Goal: Task Accomplishment & Management: Complete application form

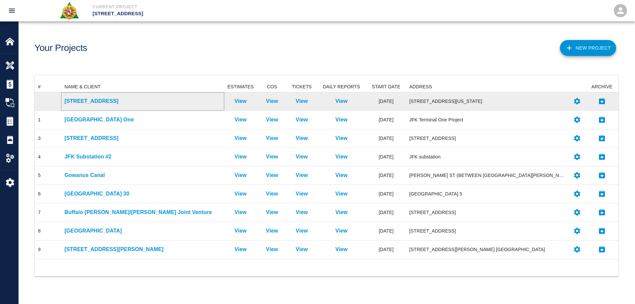
click at [103, 104] on p "[STREET_ADDRESS]" at bounding box center [143, 101] width 156 height 8
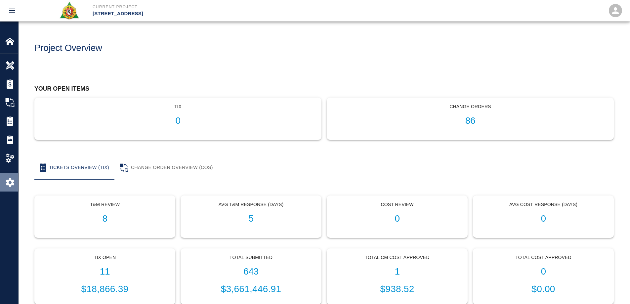
click at [10, 185] on img at bounding box center [9, 182] width 9 height 9
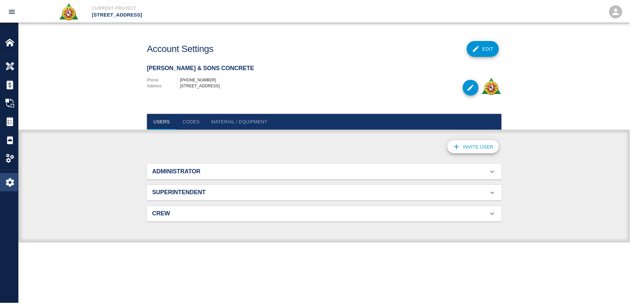
scroll to position [43, 342]
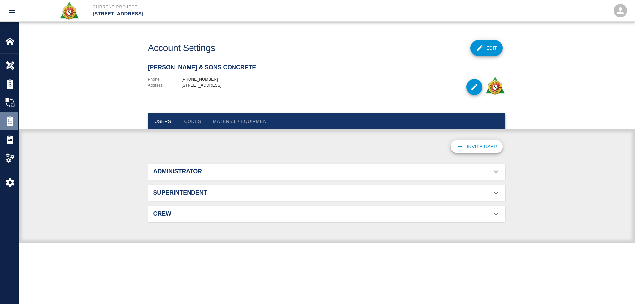
click at [10, 118] on img at bounding box center [9, 120] width 9 height 9
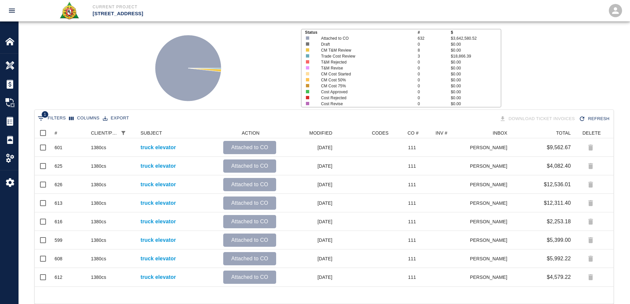
scroll to position [58, 0]
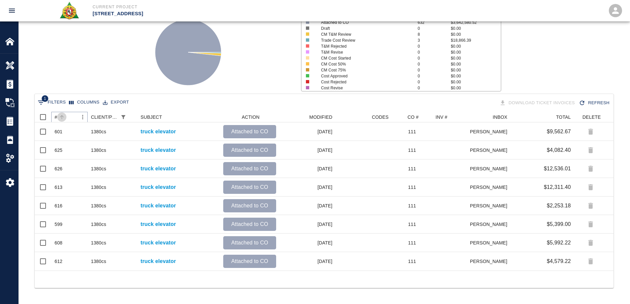
click at [58, 116] on button "Sort" at bounding box center [61, 116] width 9 height 9
click at [58, 115] on button "Sort" at bounding box center [61, 116] width 9 height 9
click at [44, 102] on span "1" at bounding box center [45, 98] width 7 height 7
select select "pco_number"
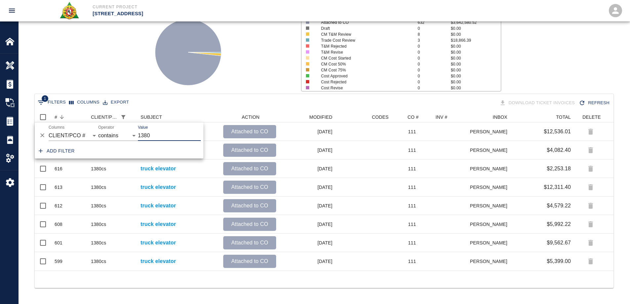
click at [44, 135] on icon "Delete" at bounding box center [42, 135] width 7 height 7
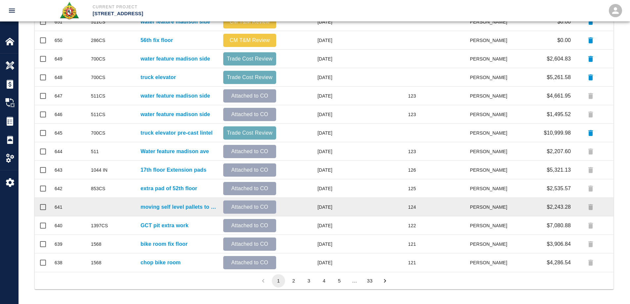
scroll to position [281, 0]
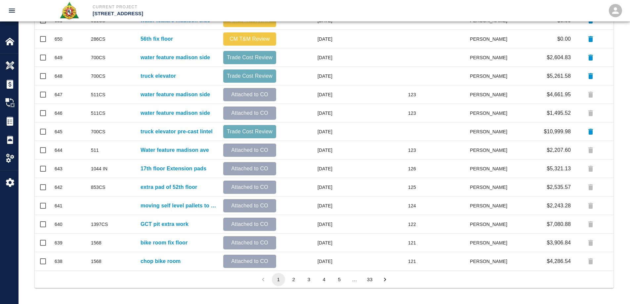
click at [297, 276] on button "2" at bounding box center [293, 279] width 13 height 13
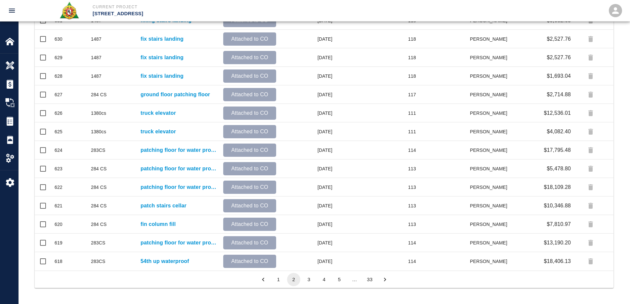
click at [280, 280] on button "1" at bounding box center [278, 279] width 13 height 13
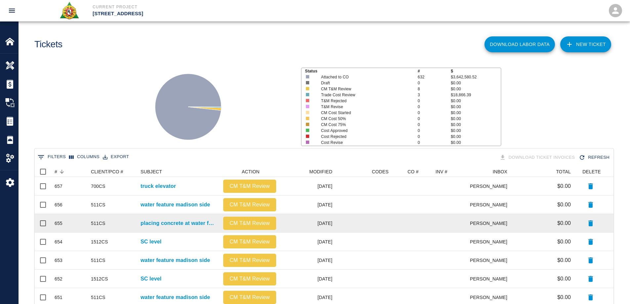
scroll to position [0, 0]
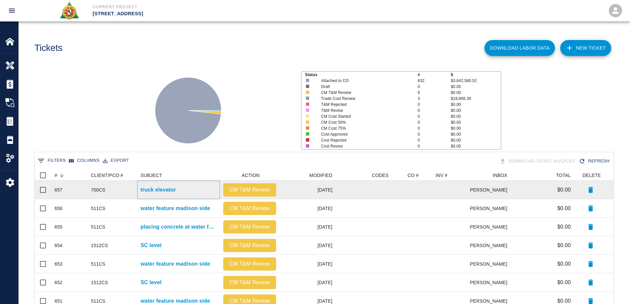
click at [176, 193] on p "truck elevator" at bounding box center [158, 190] width 35 height 8
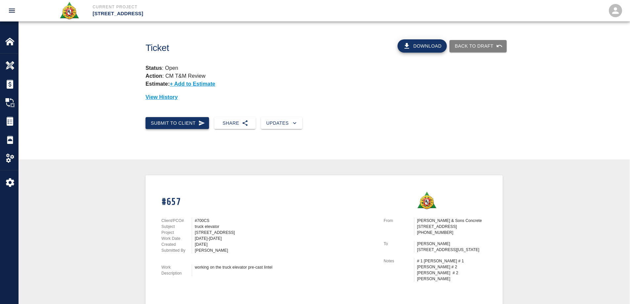
click at [178, 124] on button "Submit to Client" at bounding box center [178, 123] width 64 height 12
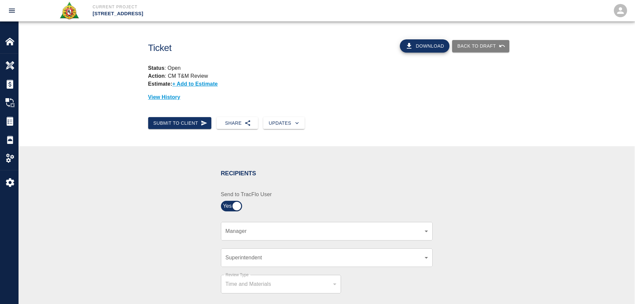
click at [249, 233] on body "Current Project [STREET_ADDRESS] Home [STREET_ADDRESS] Overview Estimates Chang…" at bounding box center [317, 152] width 635 height 304
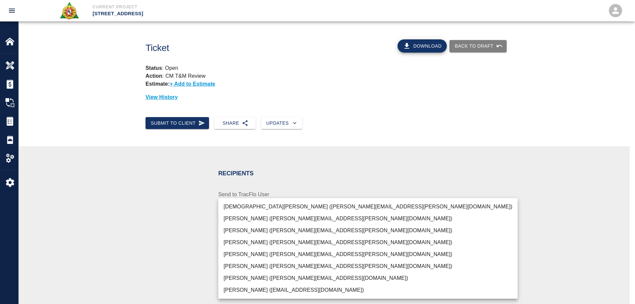
click at [257, 252] on li "[PERSON_NAME] ([PERSON_NAME][EMAIL_ADDRESS][PERSON_NAME][DOMAIN_NAME])" at bounding box center [367, 254] width 299 height 12
type input "15ee5819-a12b-4d49-b208-872c21abcab9"
click at [178, 255] on div at bounding box center [317, 152] width 635 height 304
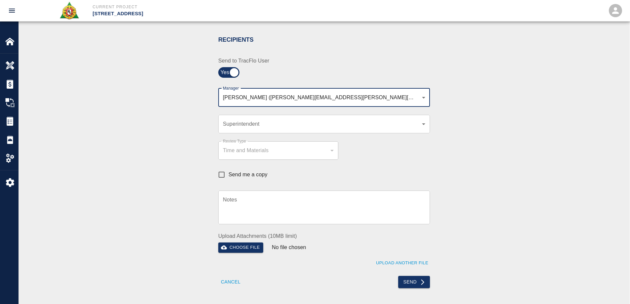
scroll to position [198, 0]
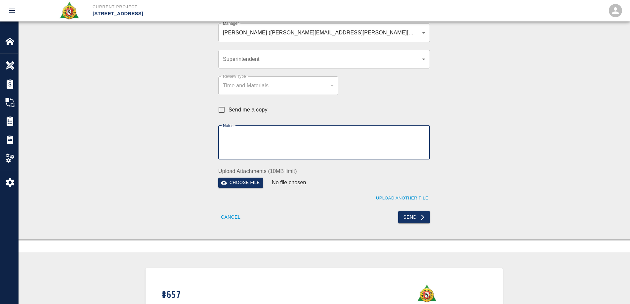
click at [267, 145] on textarea "Notes" at bounding box center [324, 142] width 202 height 23
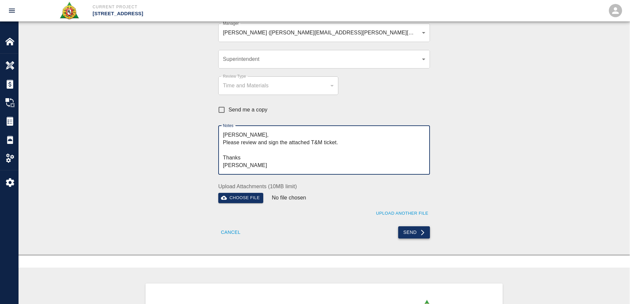
type textarea "[PERSON_NAME], Please review and sign the attached T&M ticket. Thanks [PERSON_N…"
click at [410, 231] on button "Send" at bounding box center [414, 232] width 32 height 12
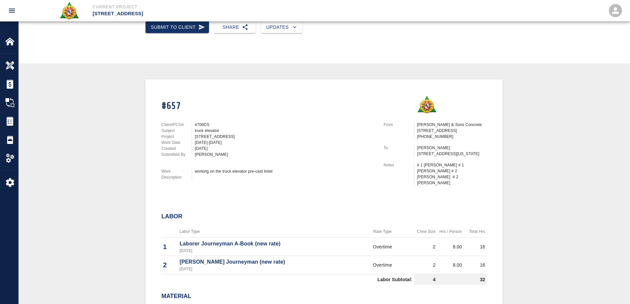
scroll to position [0, 0]
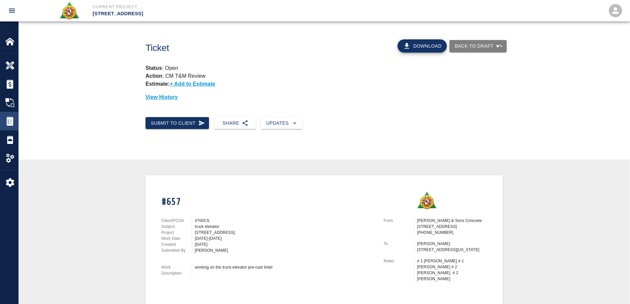
click at [9, 123] on img at bounding box center [9, 120] width 9 height 9
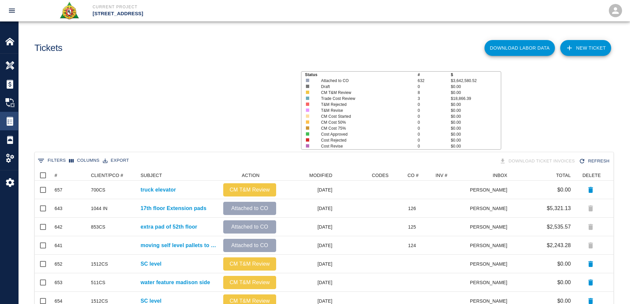
scroll to position [376, 574]
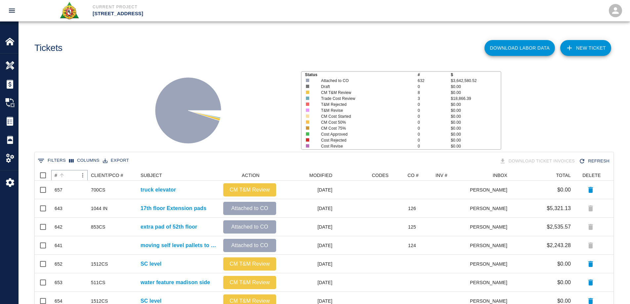
click at [57, 177] on button "Sort" at bounding box center [61, 175] width 9 height 9
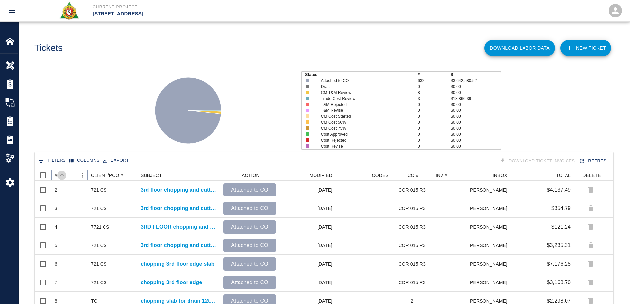
click at [57, 177] on button "Sort" at bounding box center [61, 175] width 9 height 9
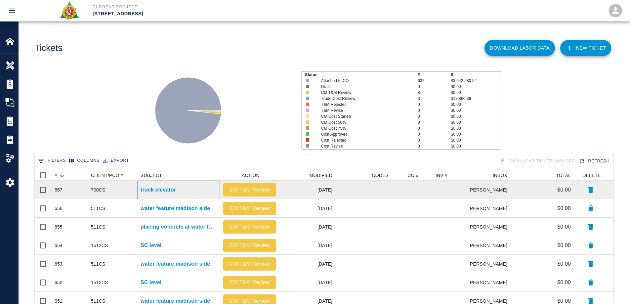
click at [160, 191] on p "truck elevator" at bounding box center [158, 190] width 35 height 8
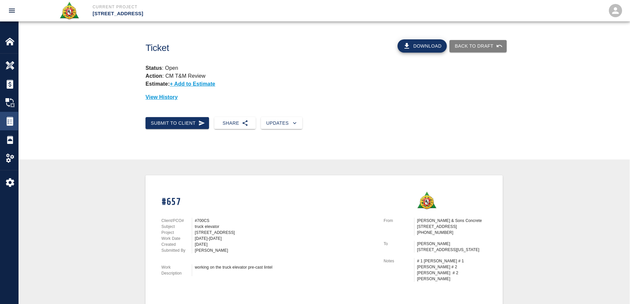
click at [11, 122] on img at bounding box center [9, 120] width 9 height 9
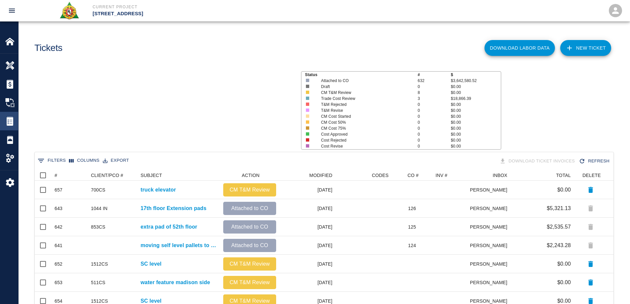
scroll to position [376, 574]
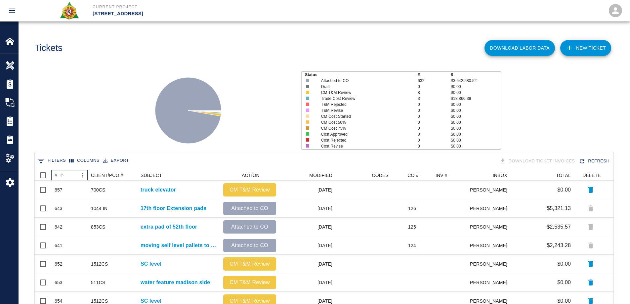
click at [56, 174] on div "#" at bounding box center [56, 175] width 3 height 11
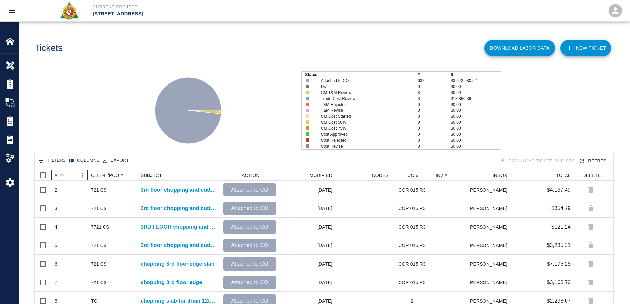
click at [56, 174] on div "#" at bounding box center [56, 175] width 3 height 11
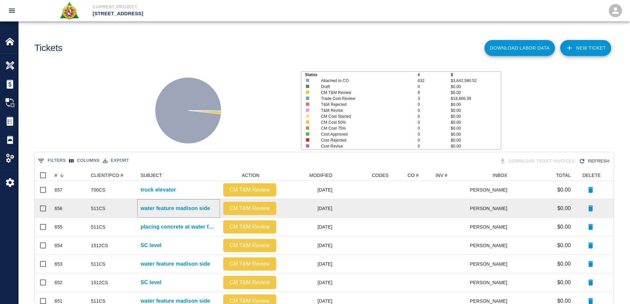
click at [166, 207] on p "water feature madison side" at bounding box center [175, 208] width 69 height 8
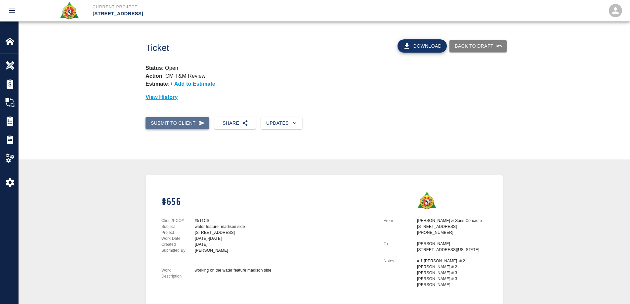
click at [176, 121] on button "Submit to Client" at bounding box center [178, 123] width 64 height 12
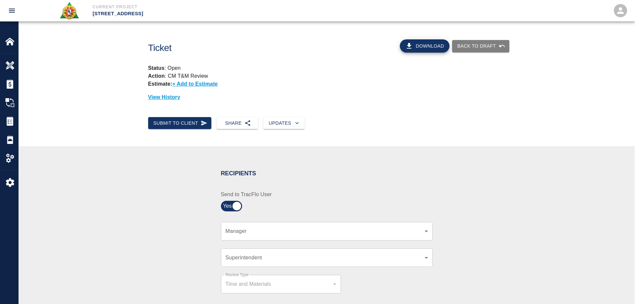
click at [260, 228] on body "Current Project [STREET_ADDRESS] Home [STREET_ADDRESS] Overview Estimates Chang…" at bounding box center [317, 152] width 635 height 304
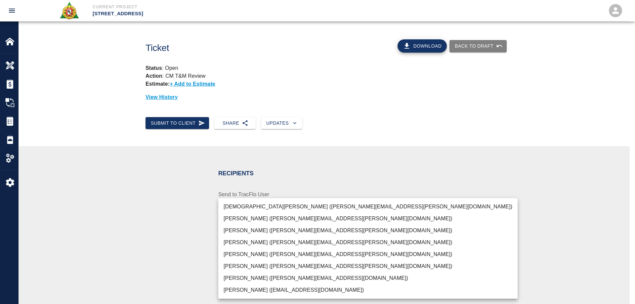
click at [255, 256] on li "[PERSON_NAME] ([PERSON_NAME][EMAIL_ADDRESS][PERSON_NAME][DOMAIN_NAME])" at bounding box center [367, 254] width 299 height 12
type input "15ee5819-a12b-4d49-b208-872c21abcab9"
click at [160, 256] on div at bounding box center [317, 152] width 635 height 304
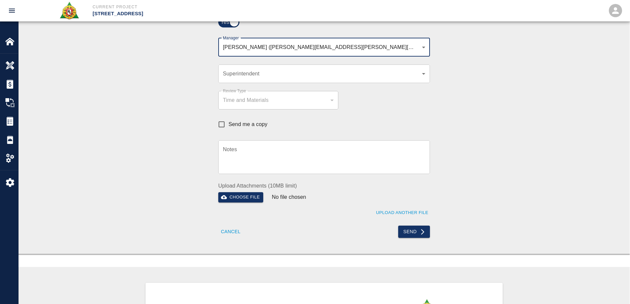
scroll to position [265, 0]
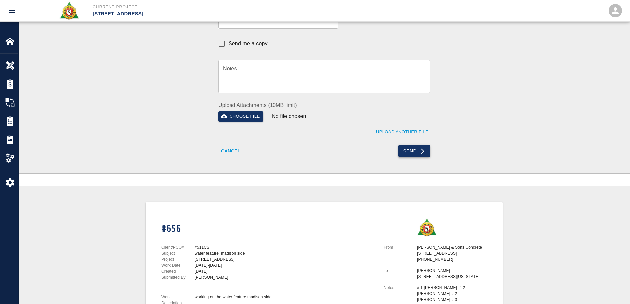
click at [406, 152] on button "Send" at bounding box center [414, 151] width 32 height 12
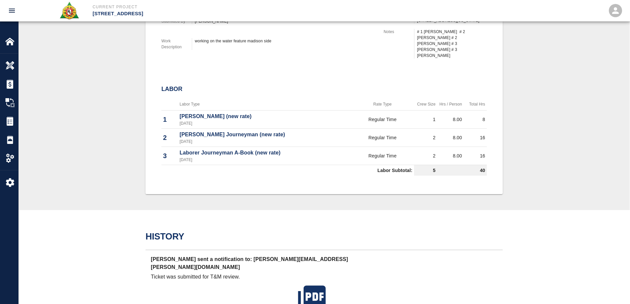
scroll to position [132, 0]
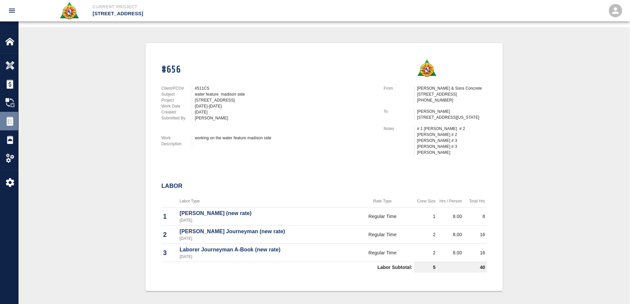
click at [12, 122] on img at bounding box center [9, 120] width 9 height 9
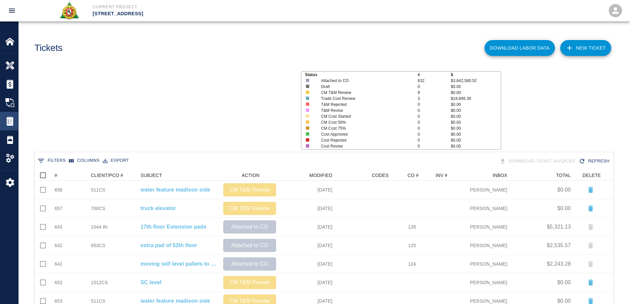
scroll to position [376, 574]
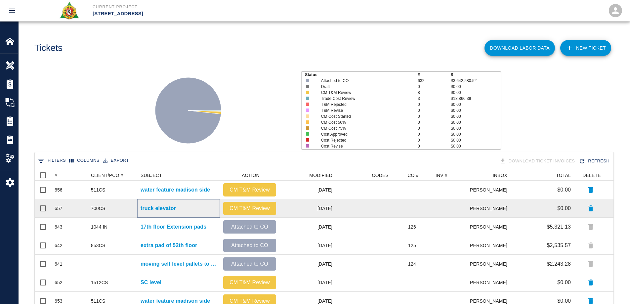
click at [175, 209] on p "truck elevator" at bounding box center [158, 208] width 35 height 8
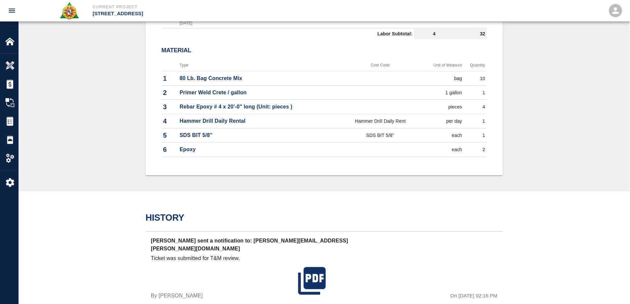
scroll to position [364, 0]
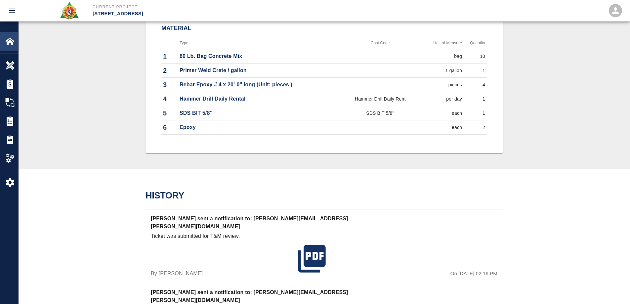
click at [9, 38] on img at bounding box center [9, 41] width 9 height 9
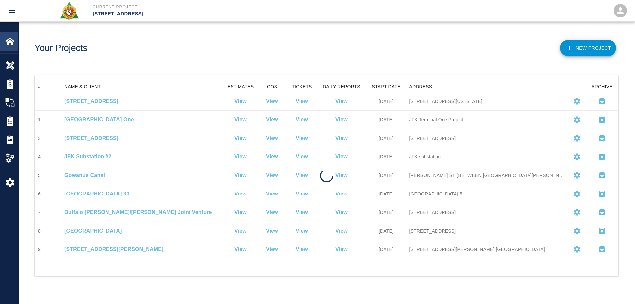
scroll to position [172, 579]
